Goal: Task Accomplishment & Management: Use online tool/utility

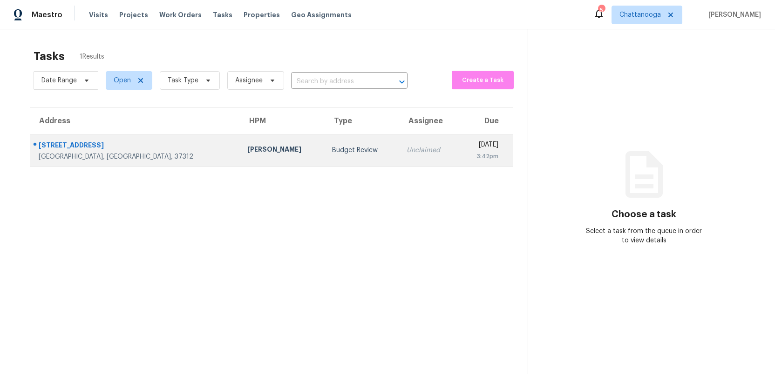
click at [399, 152] on td "Unclaimed" at bounding box center [429, 150] width 60 height 33
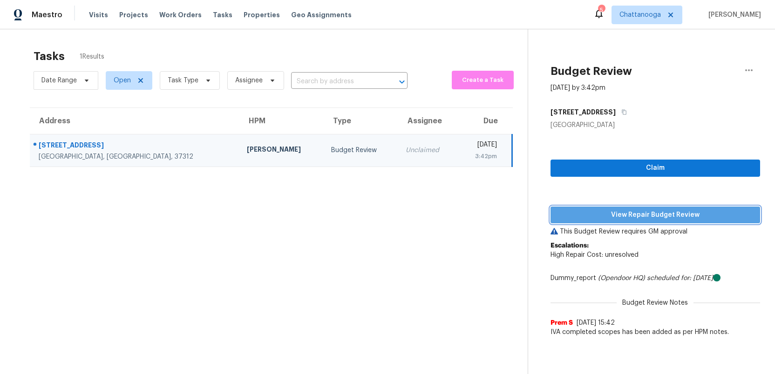
click at [639, 218] on span "View Repair Budget Review" at bounding box center [655, 216] width 195 height 12
